Goal: Information Seeking & Learning: Learn about a topic

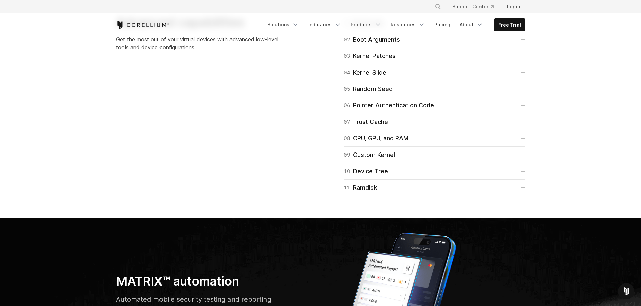
scroll to position [1783, 0]
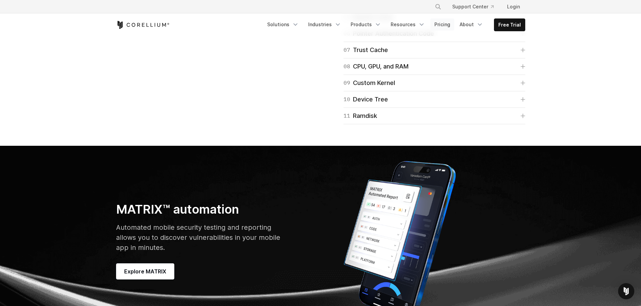
click at [451, 24] on link "Pricing" at bounding box center [442, 25] width 24 height 12
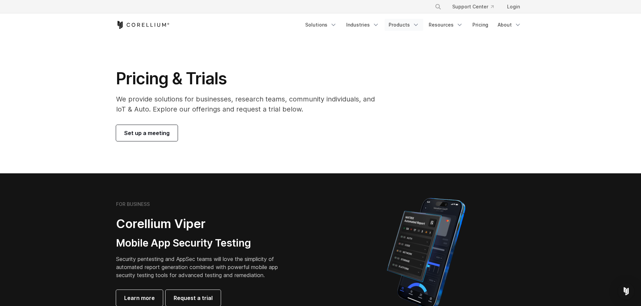
click at [414, 26] on link "Products" at bounding box center [404, 25] width 39 height 12
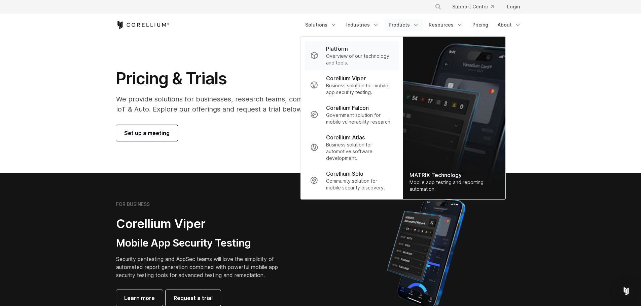
click at [355, 58] on p "Overview of our technology and tools." at bounding box center [359, 59] width 67 height 13
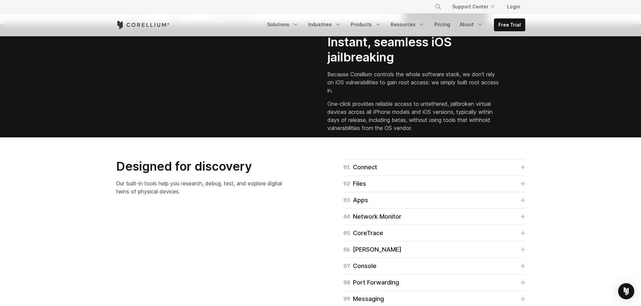
scroll to position [942, 0]
